Goal: Task Accomplishment & Management: Use online tool/utility

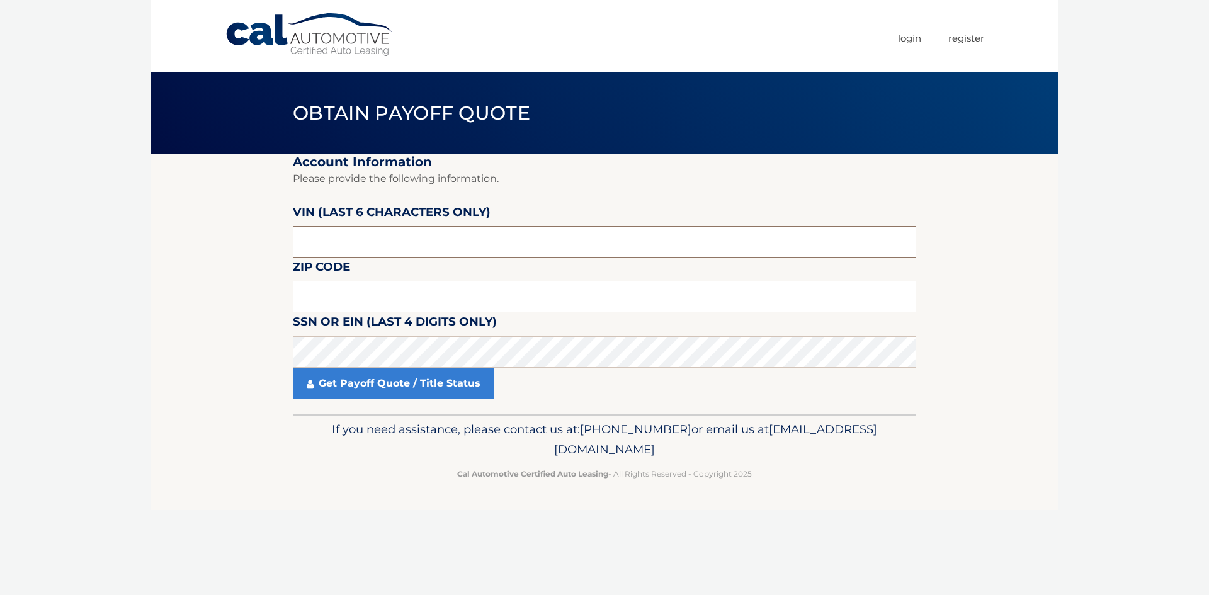
click at [400, 244] on input "text" at bounding box center [604, 241] width 623 height 31
type input "609755"
type input "3"
type input "16335"
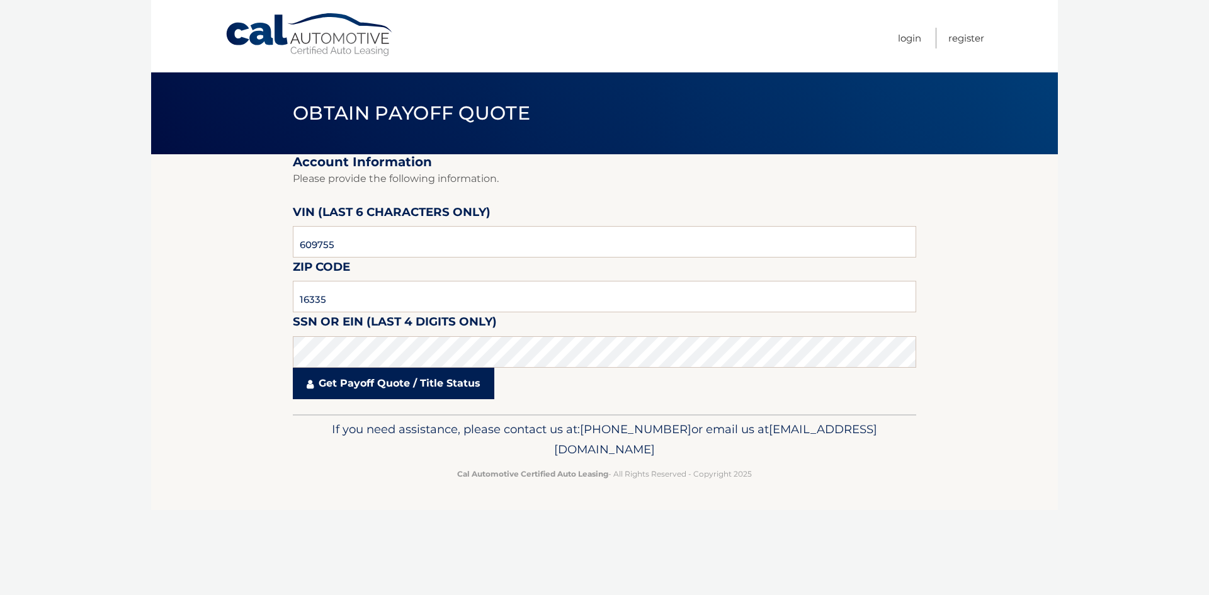
click at [386, 379] on link "Get Payoff Quote / Title Status" at bounding box center [394, 383] width 202 height 31
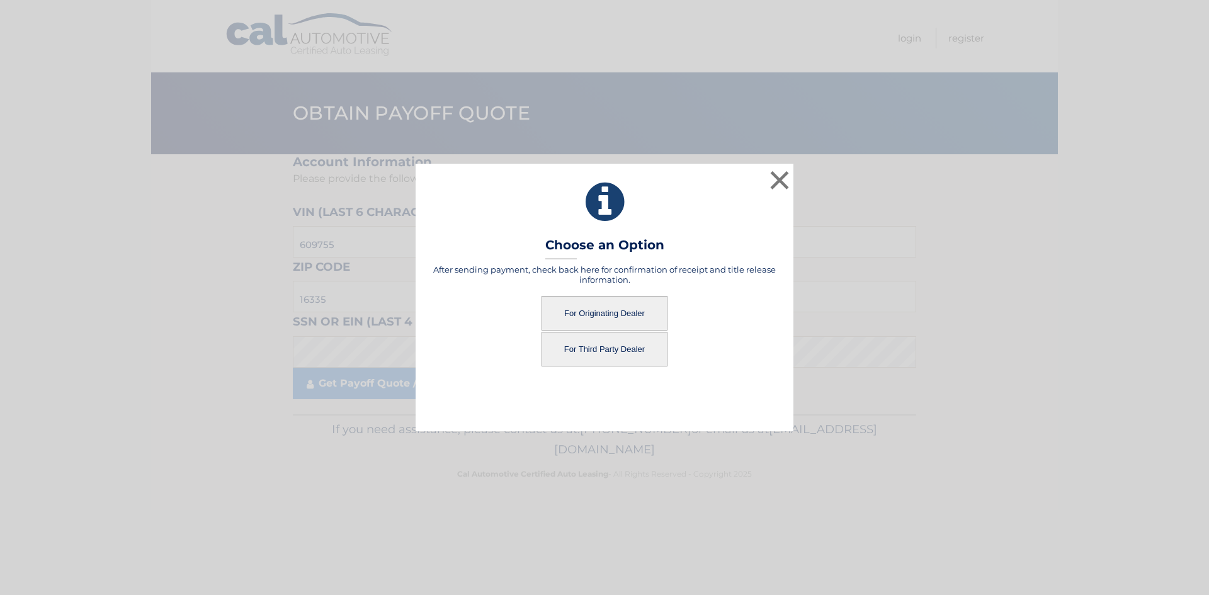
click at [591, 352] on button "For Third Party Dealer" at bounding box center [605, 349] width 126 height 35
click at [588, 350] on button "For Third Party Dealer" at bounding box center [605, 349] width 126 height 35
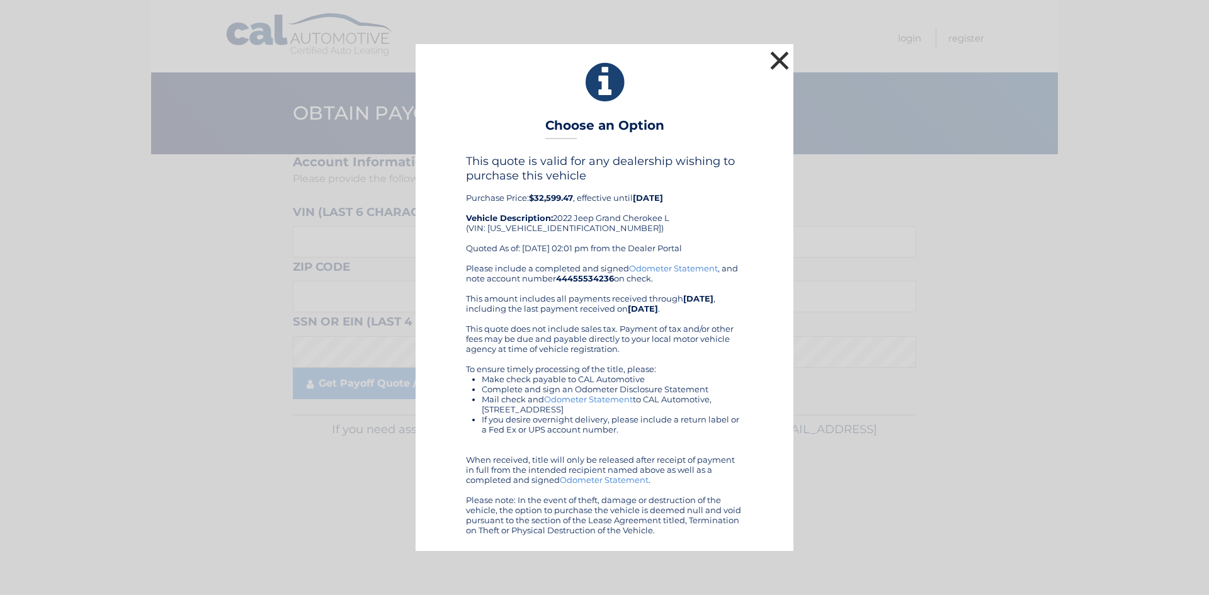
click at [782, 54] on button "×" at bounding box center [779, 60] width 25 height 25
